Goal: Find specific page/section: Find specific page/section

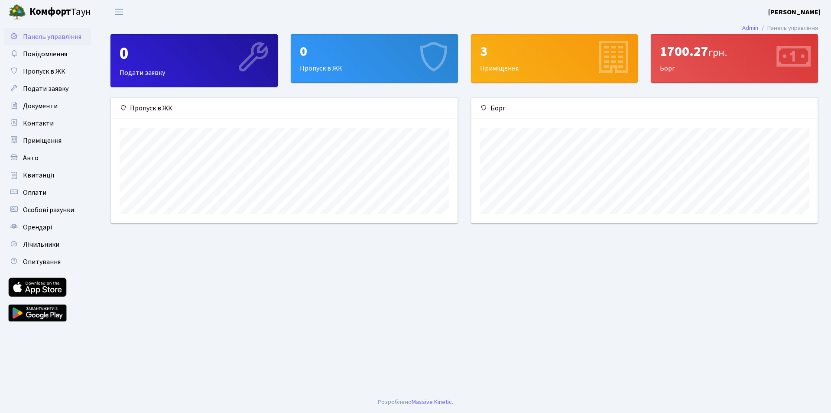
scroll to position [125, 346]
click at [39, 174] on span "Квитанції" at bounding box center [39, 176] width 32 height 10
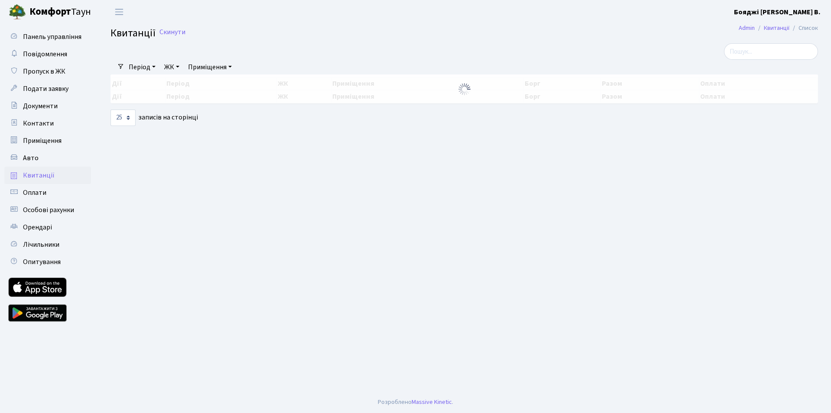
select select "25"
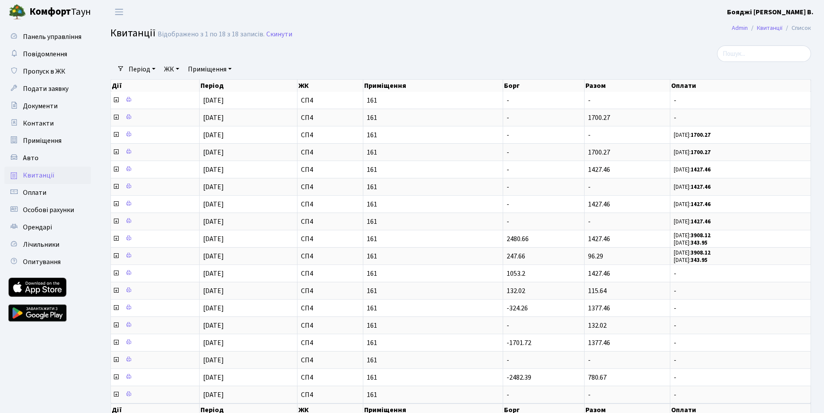
click at [40, 193] on span "Оплати" at bounding box center [34, 193] width 23 height 10
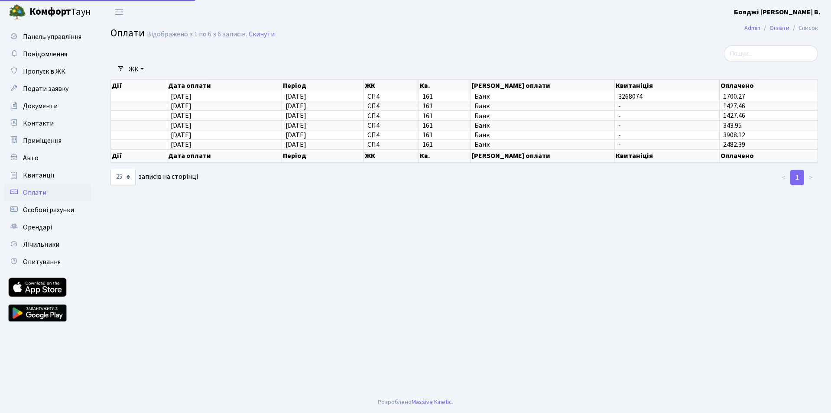
select select "25"
